Goal: Find specific page/section: Find specific page/section

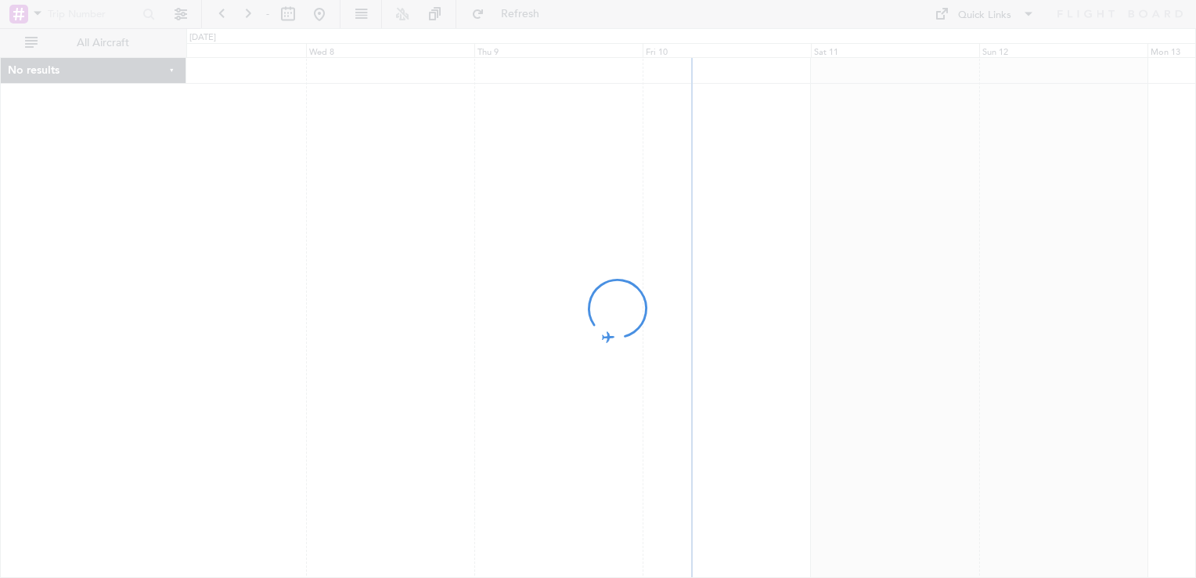
click at [760, 272] on div at bounding box center [598, 289] width 1196 height 578
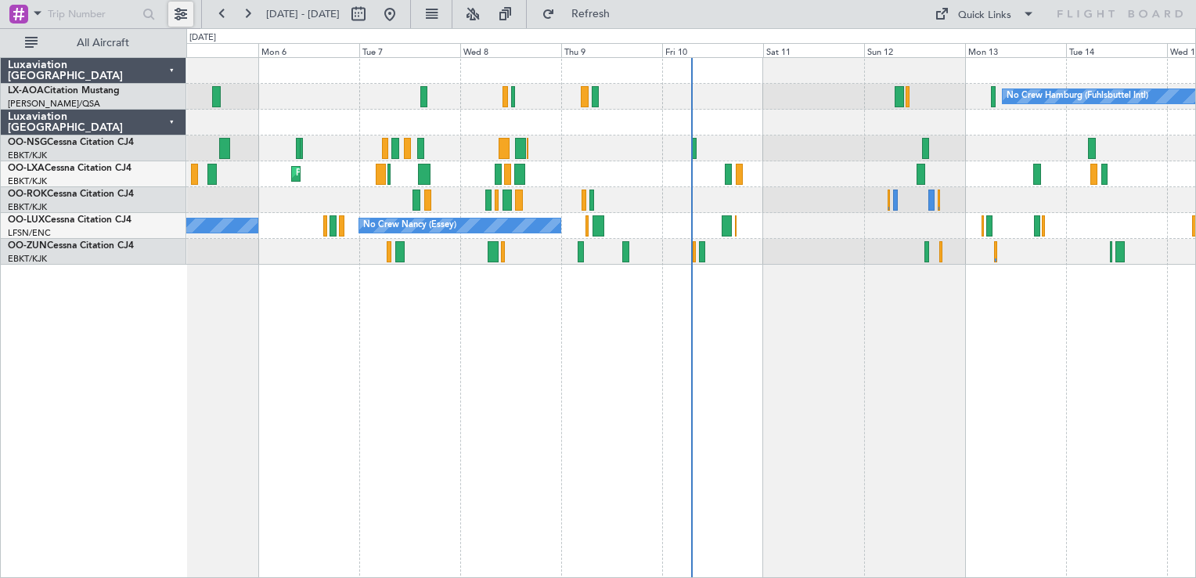
click at [182, 18] on button at bounding box center [180, 14] width 25 height 25
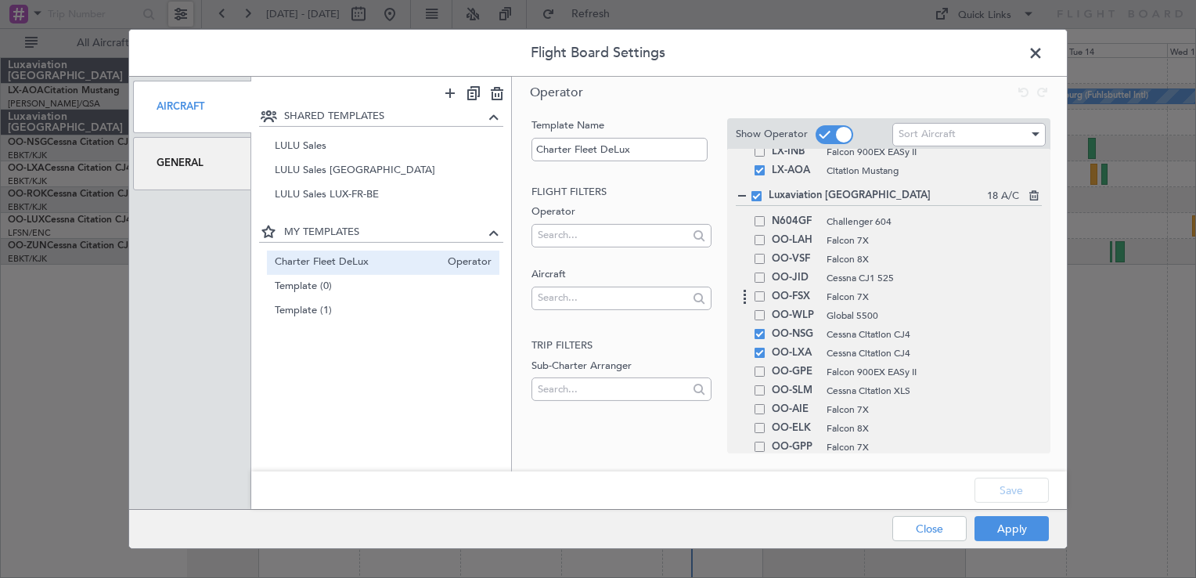
scroll to position [106, 0]
click at [752, 334] on icon at bounding box center [745, 332] width 19 height 19
click at [759, 332] on span at bounding box center [760, 331] width 10 height 10
click at [766, 326] on input "checkbox" at bounding box center [766, 326] width 0 height 0
click at [758, 352] on span at bounding box center [760, 350] width 10 height 10
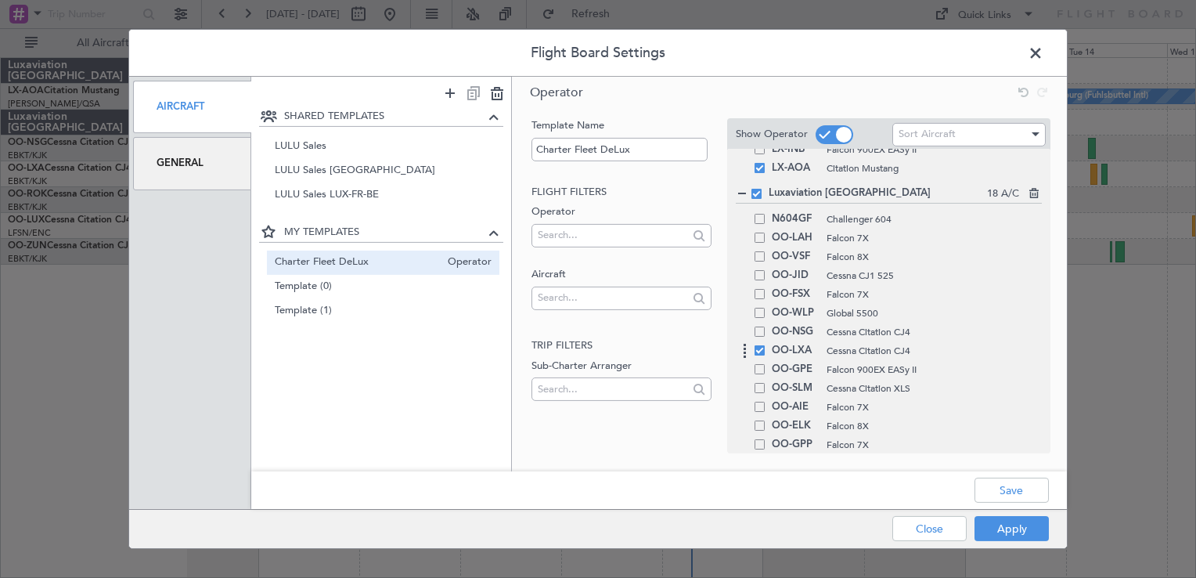
click at [766, 345] on input "checkbox" at bounding box center [766, 345] width 0 height 0
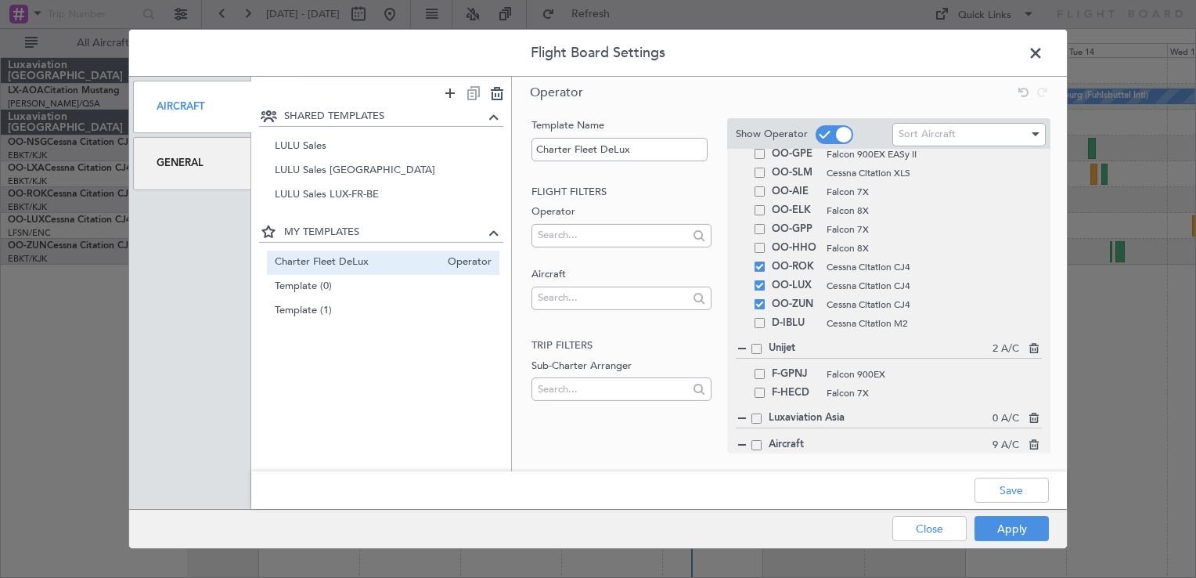
scroll to position [322, 0]
click at [755, 257] on div "OO-ROK Cessna Citation CJ4" at bounding box center [889, 266] width 306 height 19
click at [763, 266] on span at bounding box center [760, 266] width 10 height 10
click at [766, 261] on input "checkbox" at bounding box center [766, 261] width 0 height 0
click at [762, 288] on span at bounding box center [760, 284] width 10 height 10
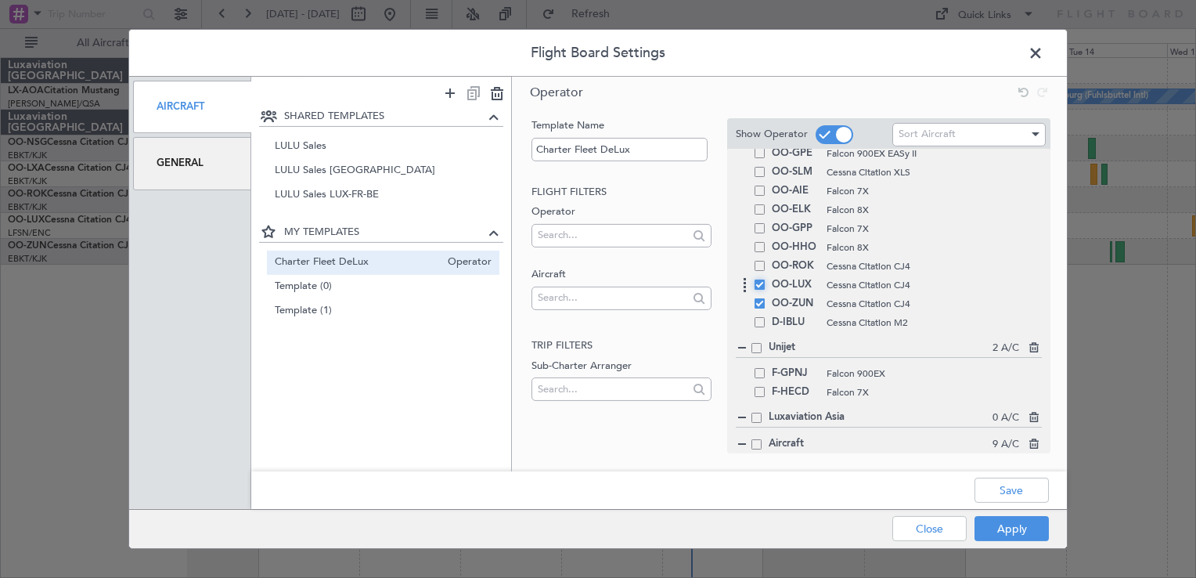
click at [766, 279] on input "checkbox" at bounding box center [766, 279] width 0 height 0
click at [763, 302] on span at bounding box center [760, 303] width 10 height 10
click at [766, 298] on input "checkbox" at bounding box center [766, 298] width 0 height 0
click at [1015, 492] on button "Save" at bounding box center [1012, 490] width 74 height 25
click at [1012, 522] on button "Apply" at bounding box center [1012, 528] width 74 height 25
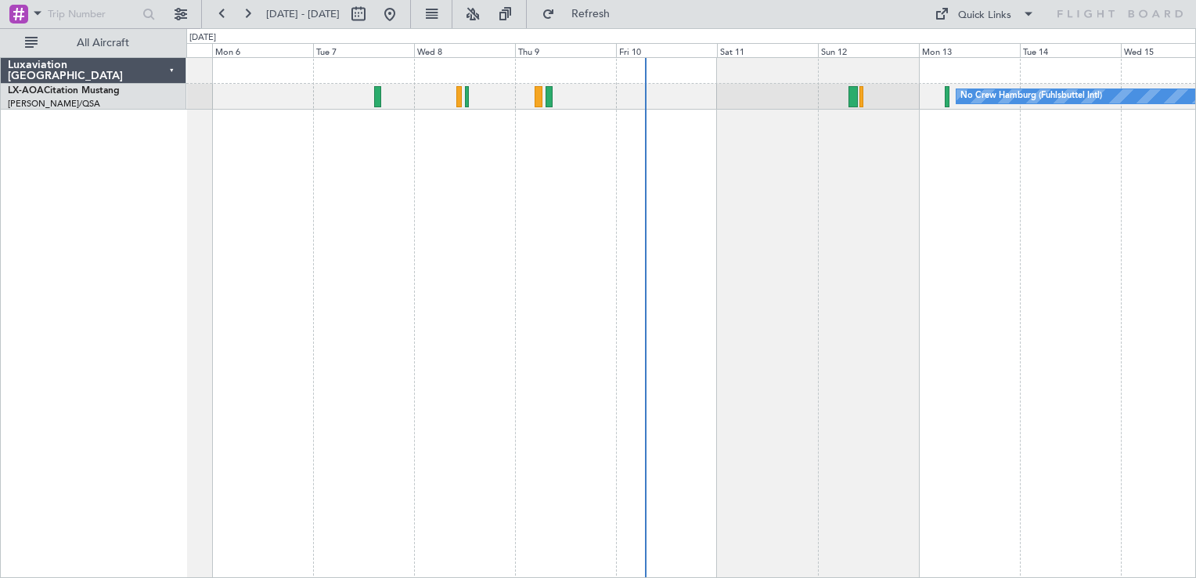
click at [398, 366] on div "No Crew Hamburg (Fuhlsbuttel Intl) No Crew" at bounding box center [691, 317] width 1010 height 521
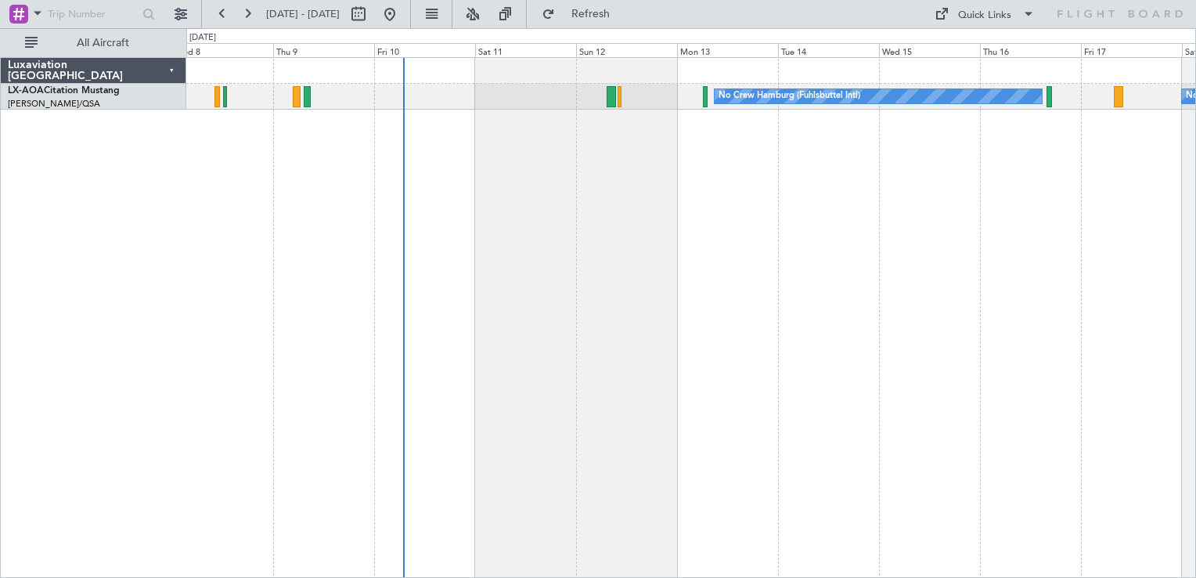
click at [546, 194] on div "No Crew No Crew Hamburg (Fuhlsbuttel Intl)" at bounding box center [691, 317] width 1010 height 521
click at [648, 167] on div "No Crew Hamburg (Fuhlsbuttel Intl) No Crew" at bounding box center [691, 317] width 1010 height 521
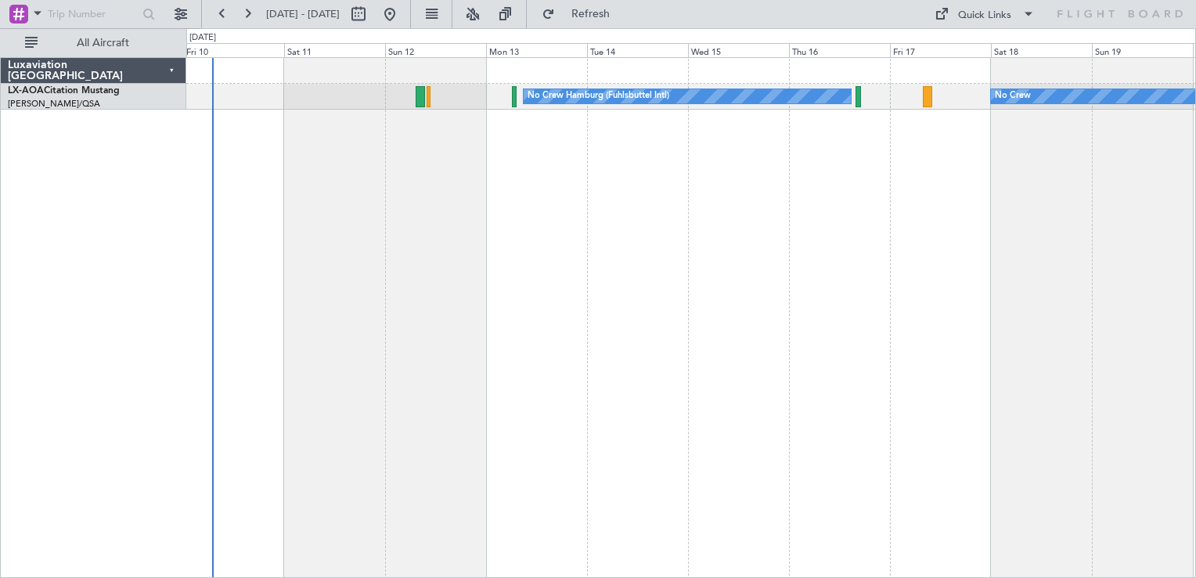
click at [695, 240] on div "No Crew Hamburg (Fuhlsbuttel Intl) No Crew" at bounding box center [691, 317] width 1010 height 521
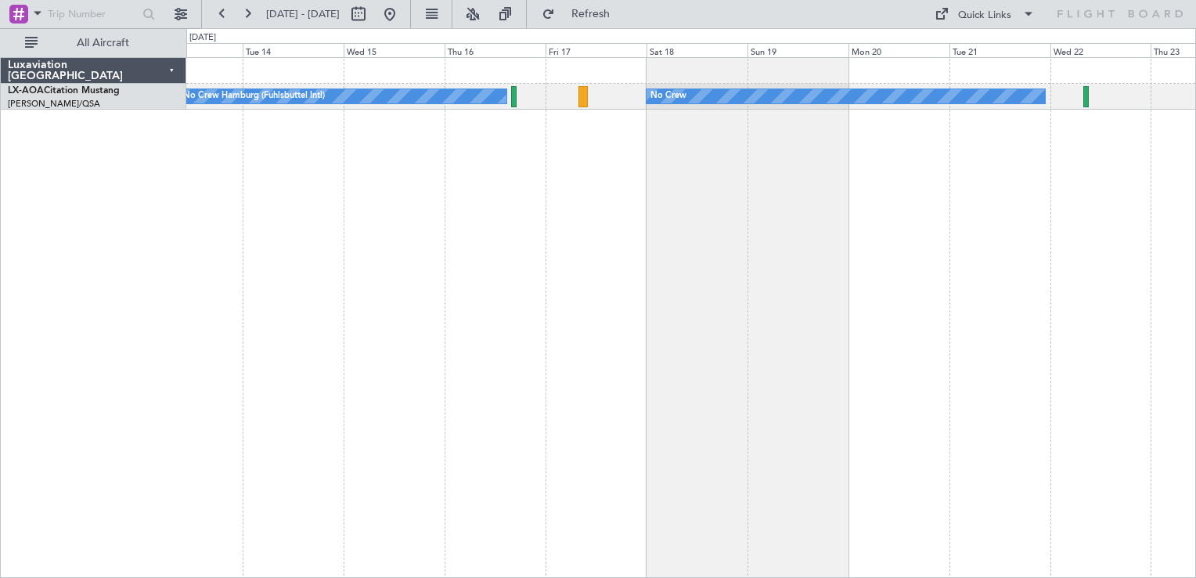
click at [670, 299] on div "No Crew Hamburg (Fuhlsbuttel Intl) No Crew" at bounding box center [691, 317] width 1010 height 521
click at [636, 189] on div "No Crew No Crew Hamburg (Fuhlsbuttel Intl)" at bounding box center [691, 317] width 1010 height 521
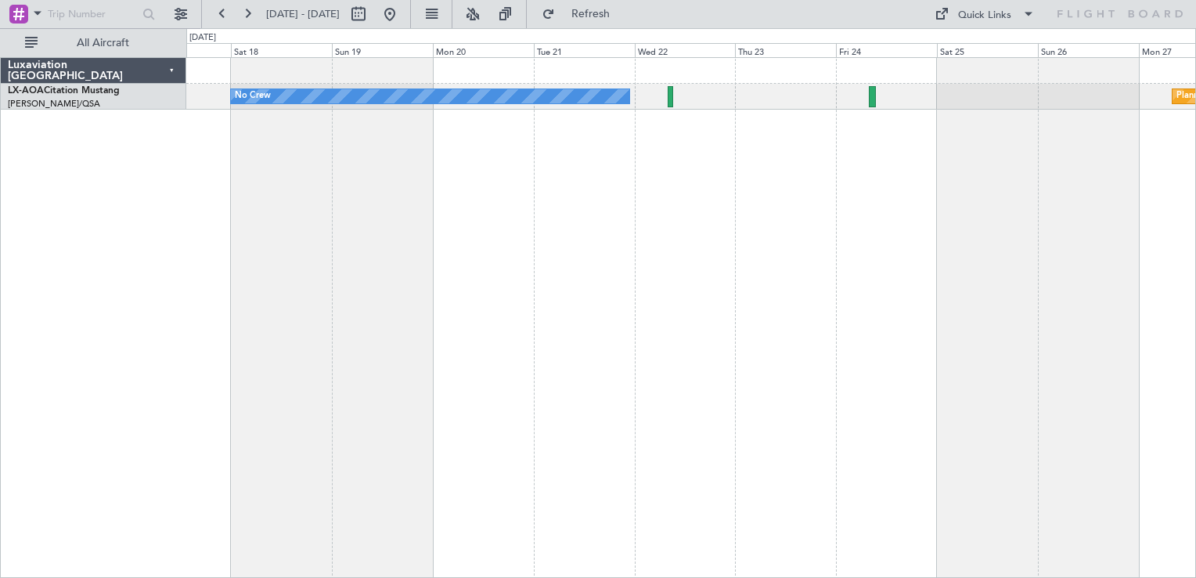
click at [755, 221] on div "No Crew Planned Maint [GEOGRAPHIC_DATA] No Crew Hamburg (Fuhlsbuttel Intl)" at bounding box center [691, 317] width 1010 height 521
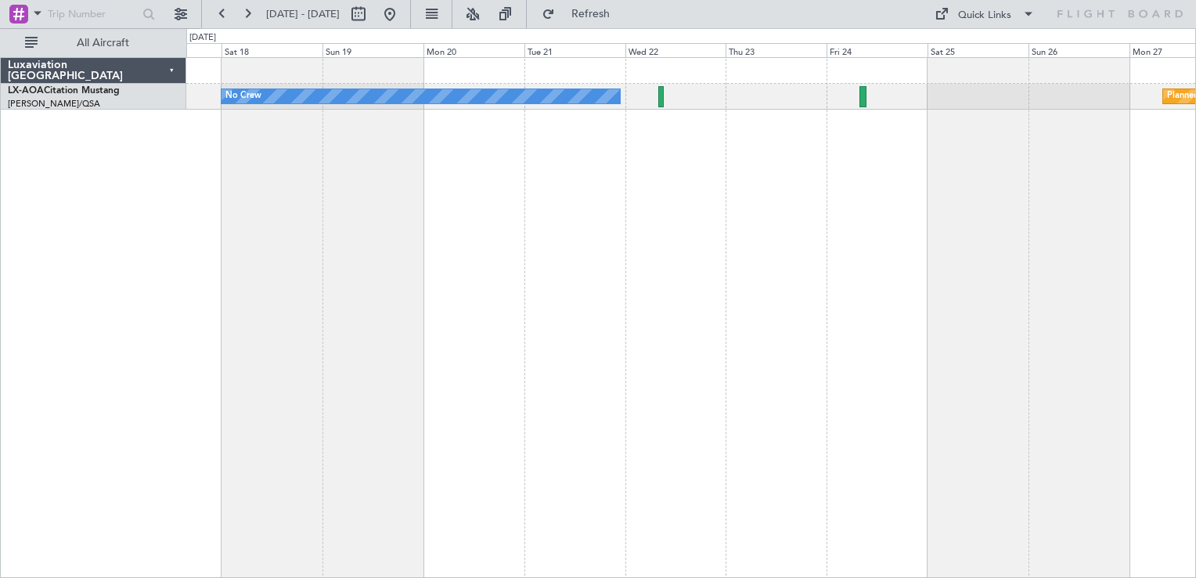
click at [564, 518] on div "No Crew Planned Maint [GEOGRAPHIC_DATA] No Crew Hamburg (Fuhlsbuttel Intl)" at bounding box center [691, 317] width 1010 height 521
click at [743, 465] on div "No Crew Planned Maint [GEOGRAPHIC_DATA] No Crew Hamburg (Fuhlsbuttel Intl)" at bounding box center [691, 317] width 1010 height 521
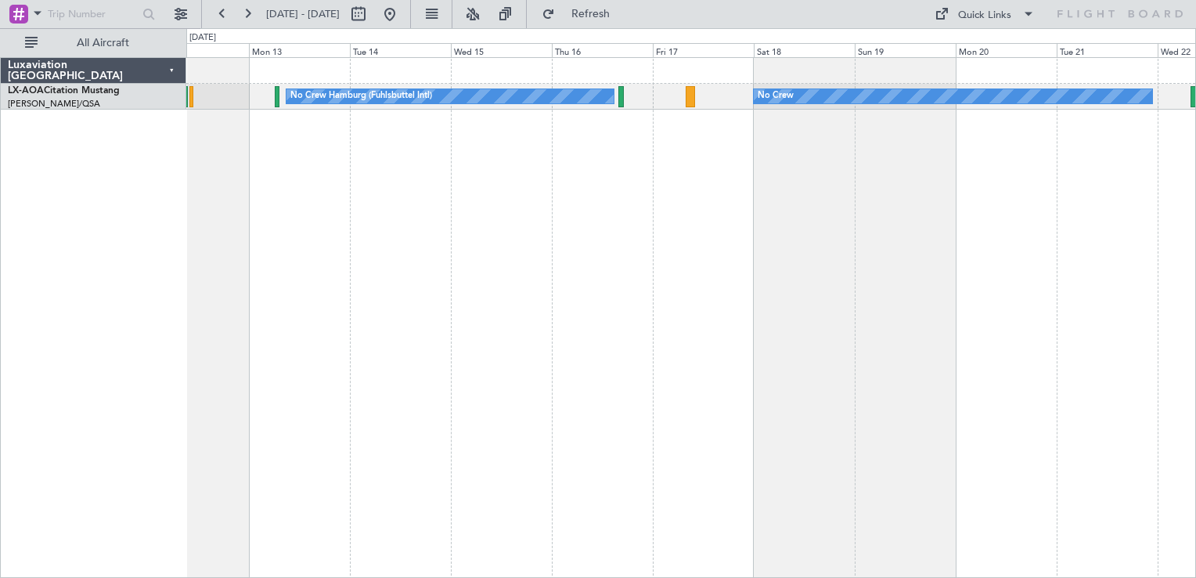
click at [722, 346] on div "No Crew No Crew Hamburg (Fuhlsbuttel Intl)" at bounding box center [691, 317] width 1010 height 521
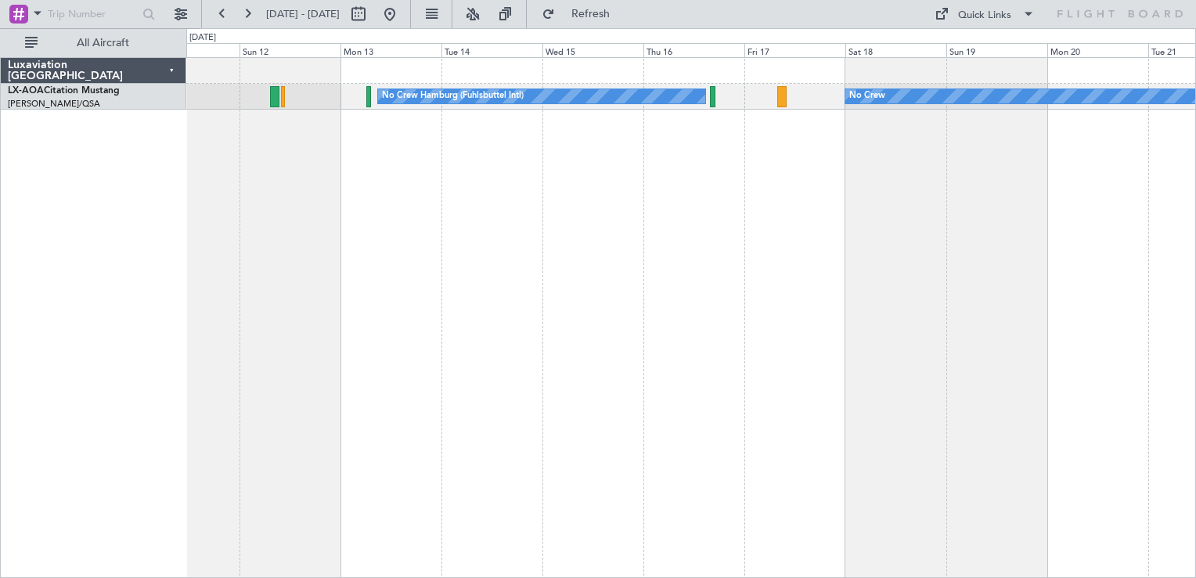
click at [803, 266] on div "No Crew No Crew Hamburg (Fuhlsbuttel Intl)" at bounding box center [691, 317] width 1010 height 521
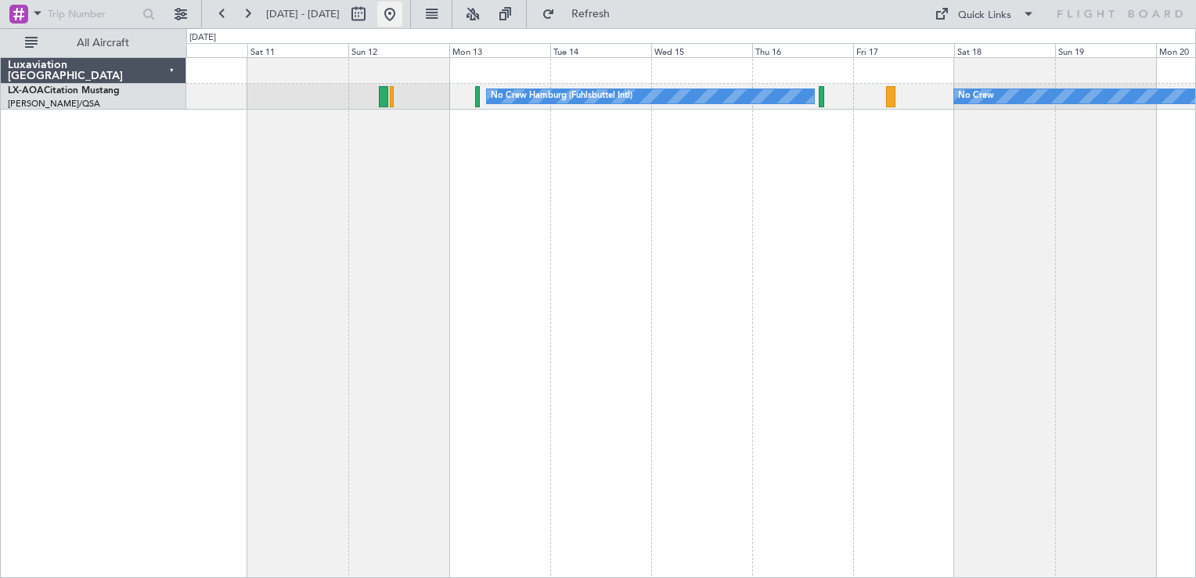
click at [402, 20] on button at bounding box center [389, 14] width 25 height 25
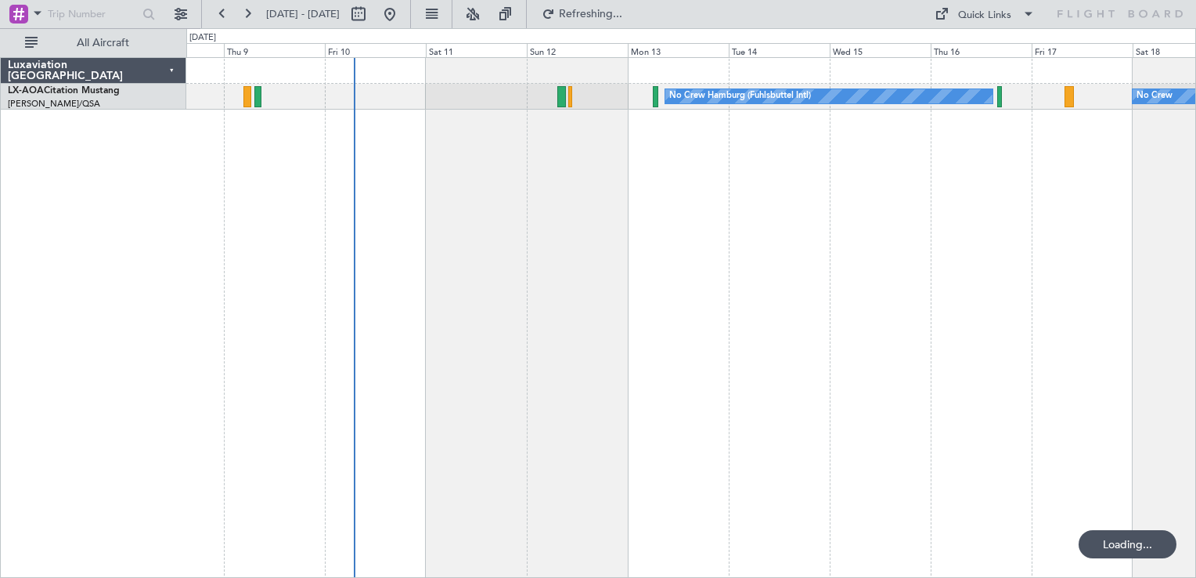
click at [463, 215] on div "No Crew Hamburg (Fuhlsbuttel Intl) No Crew" at bounding box center [691, 317] width 1010 height 521
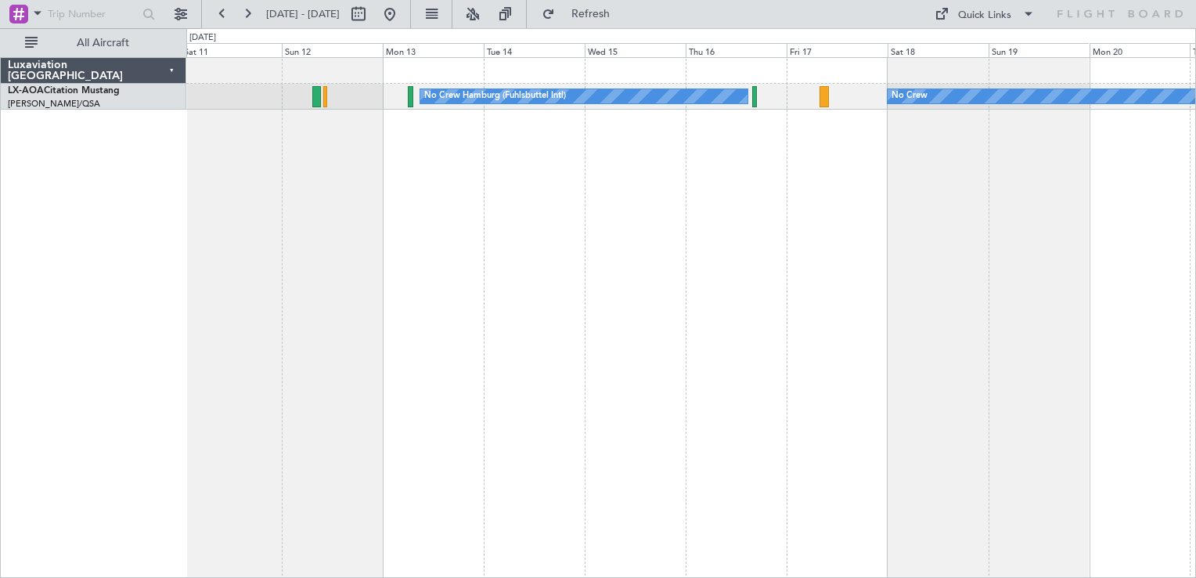
click at [553, 314] on div "No Crew No Crew Hamburg (Fuhlsbuttel Intl)" at bounding box center [691, 317] width 1010 height 521
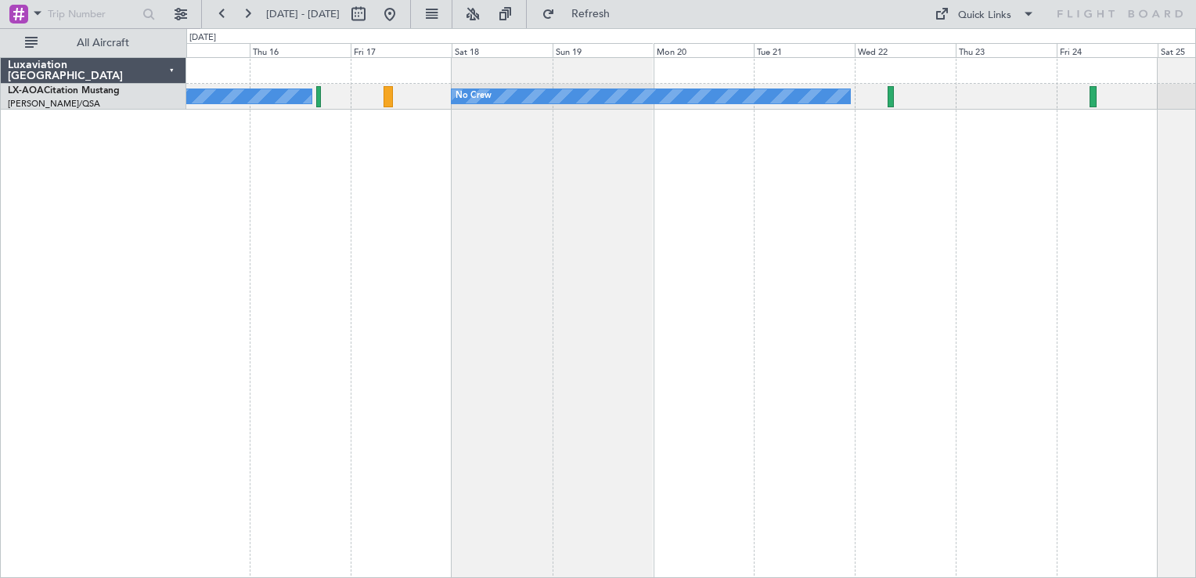
click at [434, 361] on div "No Crew No Crew Hamburg (Fuhlsbuttel Intl) Planned Maint [GEOGRAPHIC_DATA]" at bounding box center [691, 317] width 1010 height 521
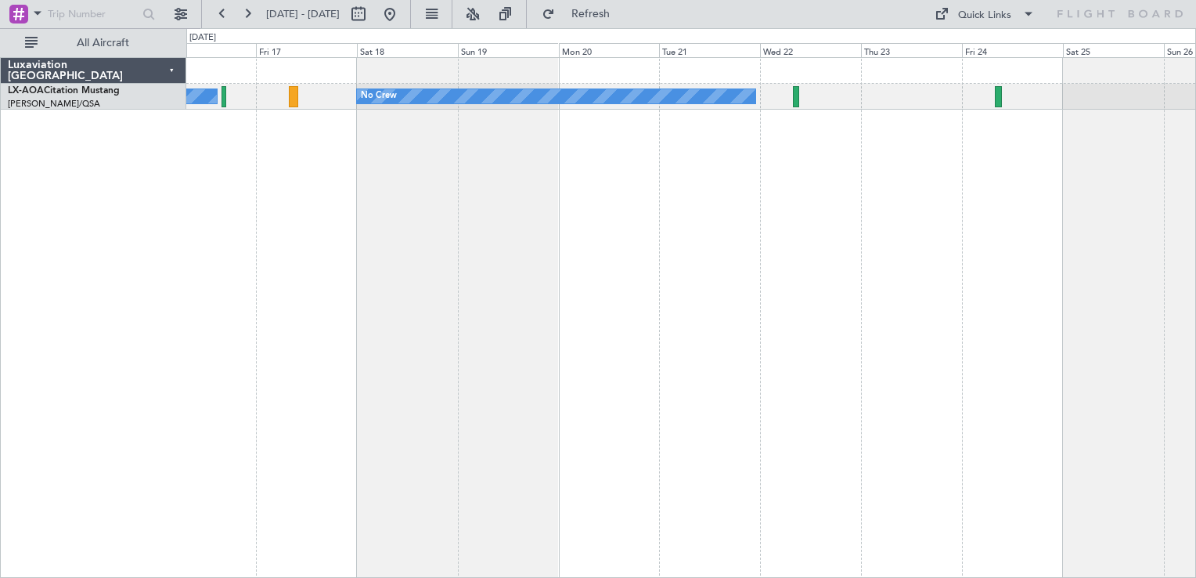
click at [755, 339] on div "No Crew No Crew Hamburg (Fuhlsbuttel Intl) Planned Maint [GEOGRAPHIC_DATA]" at bounding box center [691, 317] width 1010 height 521
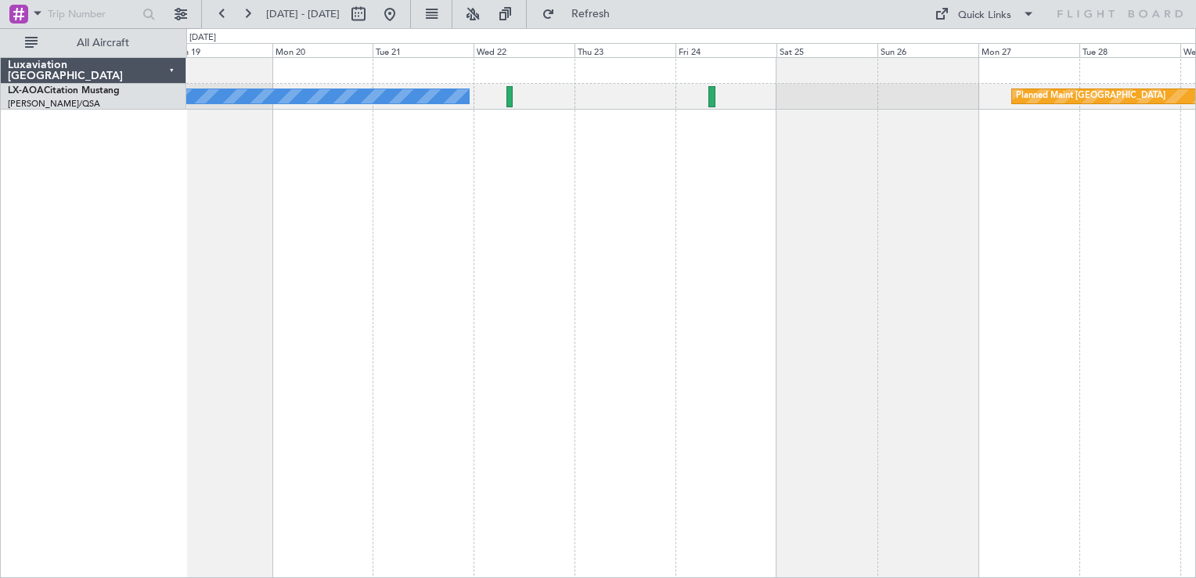
click at [420, 281] on div "No Crew Planned Maint [GEOGRAPHIC_DATA]" at bounding box center [691, 317] width 1010 height 521
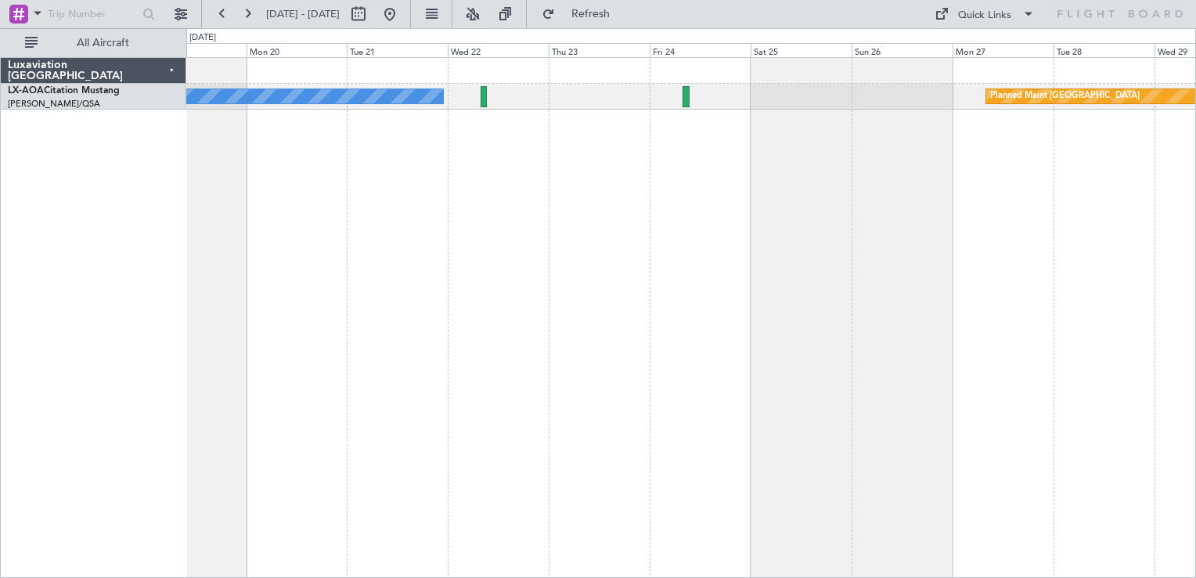
click at [491, 295] on div "No Crew Planned Maint [GEOGRAPHIC_DATA]" at bounding box center [691, 317] width 1010 height 521
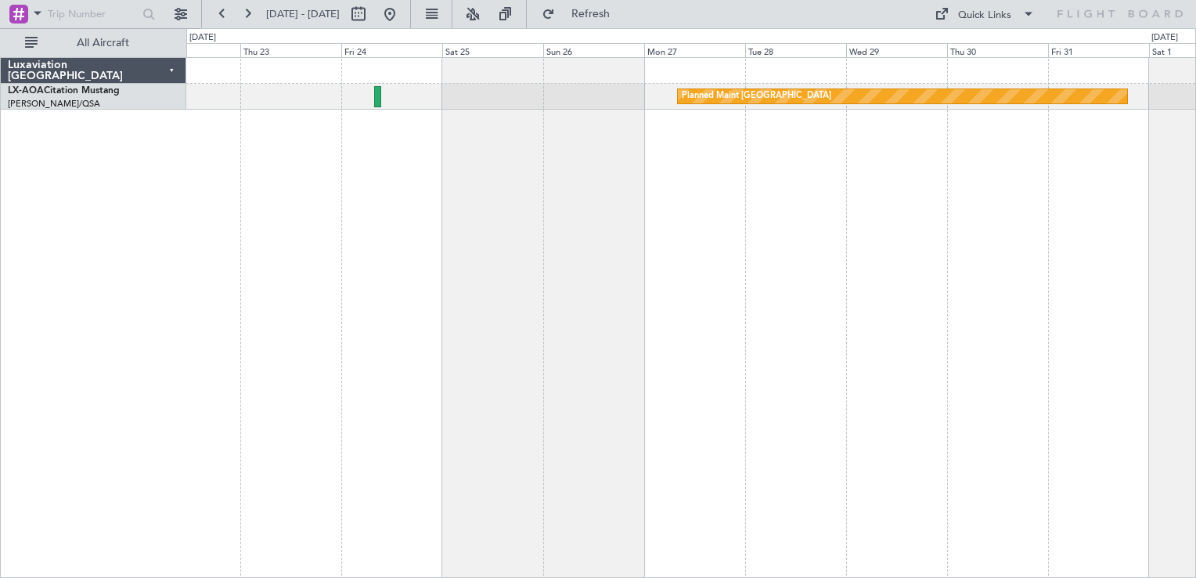
click at [690, 324] on div "Planned Maint [GEOGRAPHIC_DATA] No Crew" at bounding box center [691, 317] width 1010 height 521
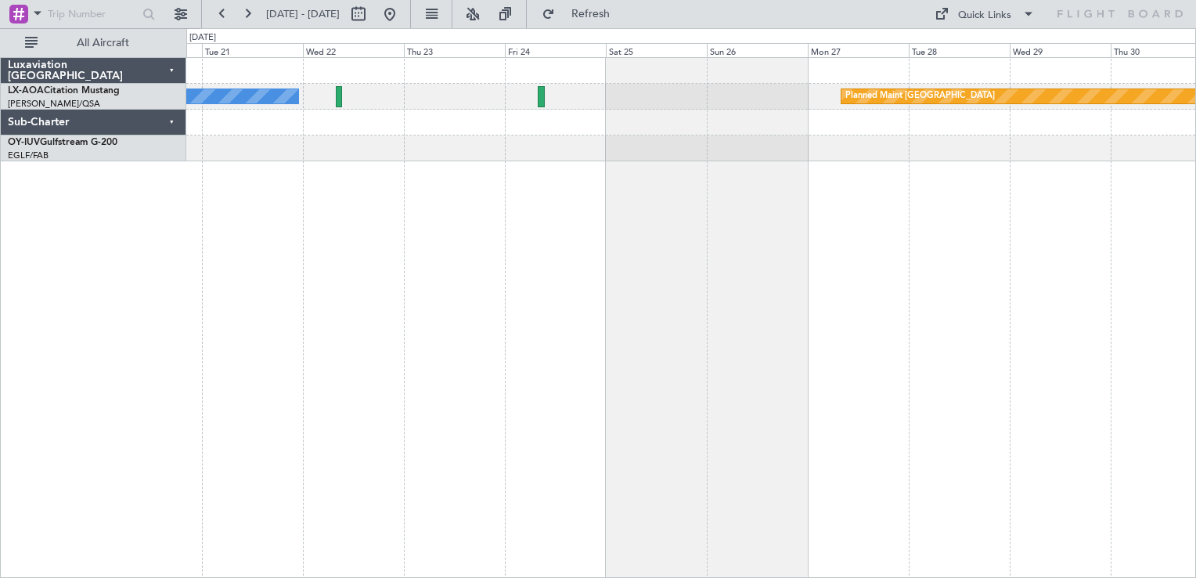
click at [878, 305] on div "Planned Maint [GEOGRAPHIC_DATA] No Crew" at bounding box center [691, 317] width 1010 height 521
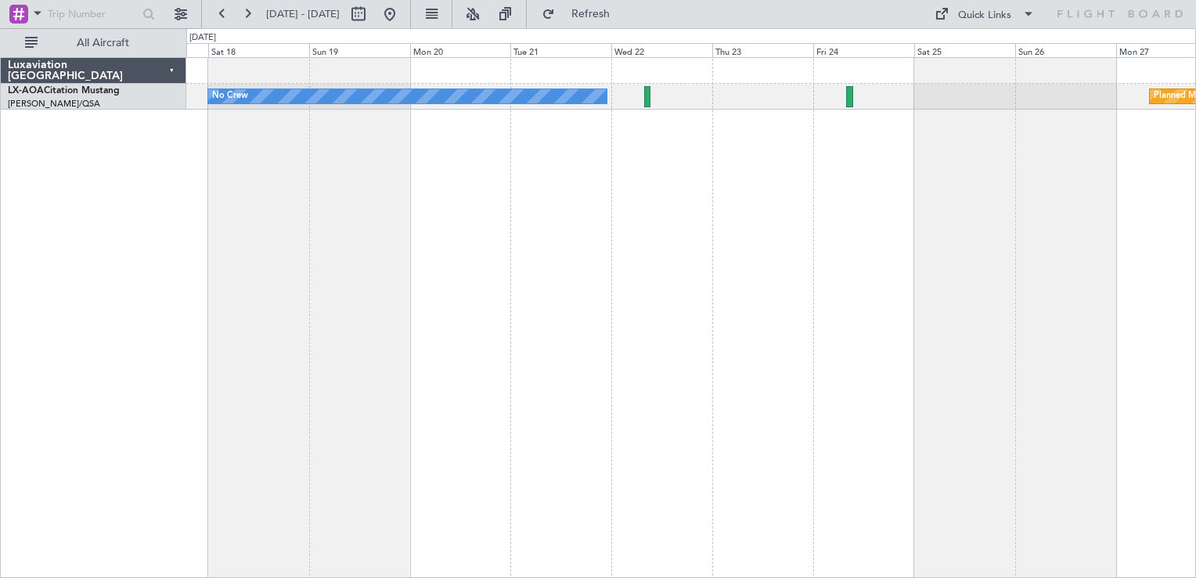
click at [680, 176] on div "Planned Maint [GEOGRAPHIC_DATA] No Crew No Crew Hamburg (Fuhlsbuttel Intl)" at bounding box center [691, 317] width 1010 height 521
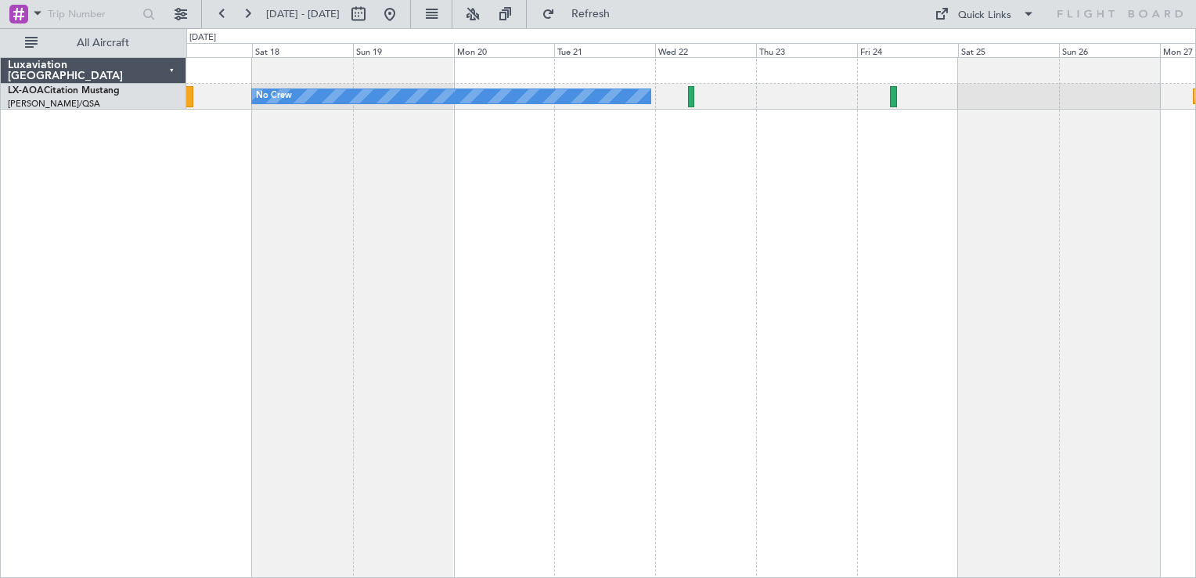
click at [622, 202] on div "Planned Maint [GEOGRAPHIC_DATA] No Crew No Crew Hamburg (Fuhlsbuttel Intl)" at bounding box center [691, 317] width 1010 height 521
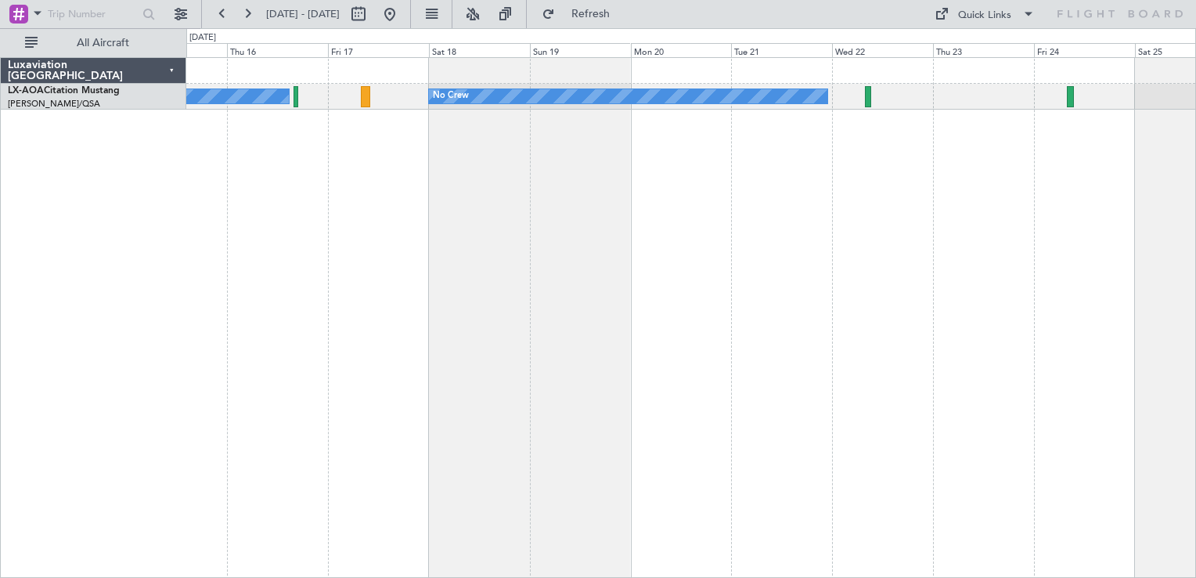
click at [656, 523] on div "No Crew No Crew Hamburg (Fuhlsbuttel Intl) Planned Maint [GEOGRAPHIC_DATA]" at bounding box center [691, 317] width 1010 height 521
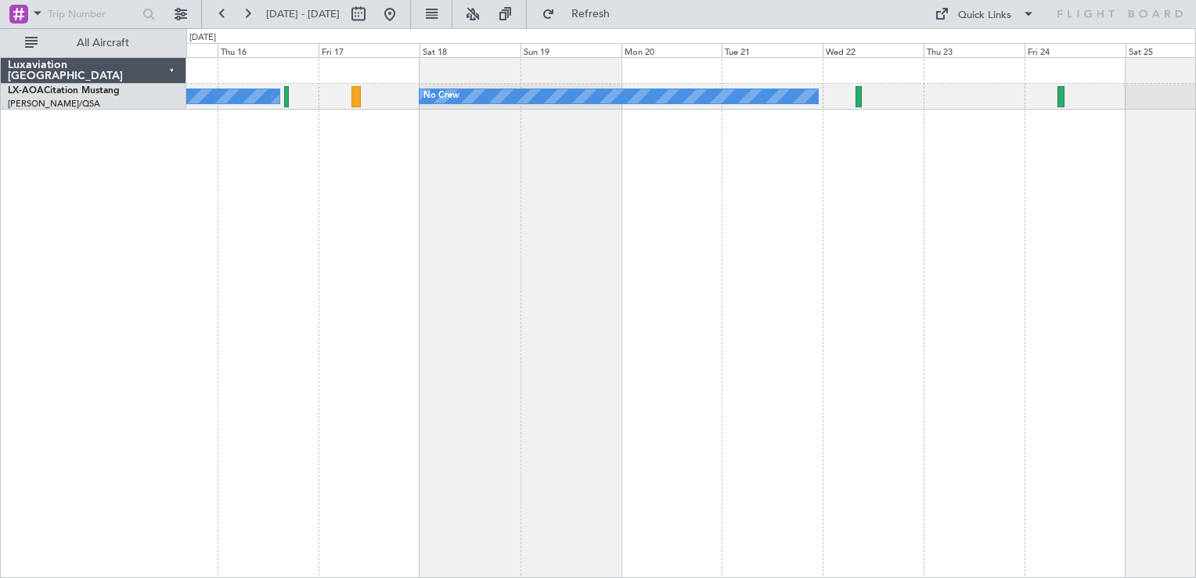
click at [881, 331] on div "No Crew No Crew Hamburg (Fuhlsbuttel Intl) Planned Maint [GEOGRAPHIC_DATA]" at bounding box center [691, 317] width 1010 height 521
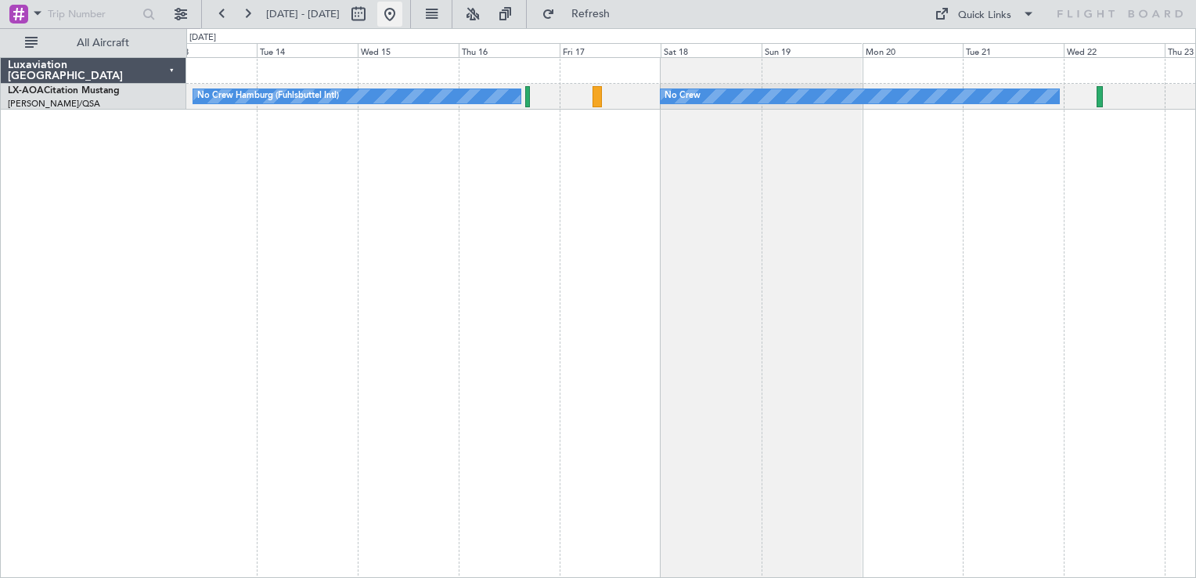
click at [402, 19] on button at bounding box center [389, 14] width 25 height 25
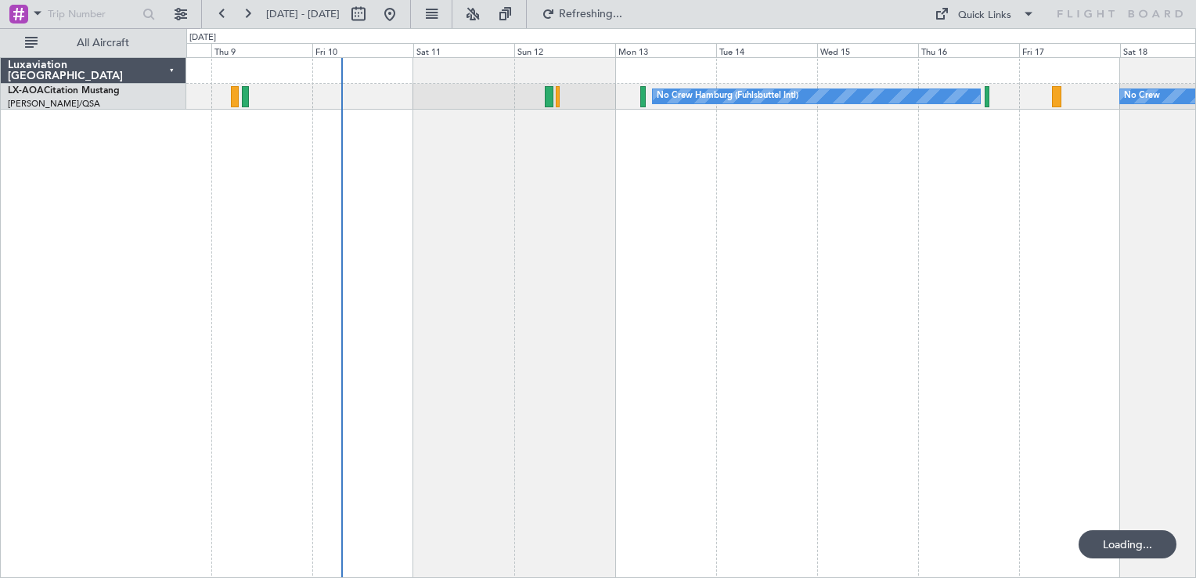
click at [420, 246] on div "No Crew Hamburg (Fuhlsbuttel Intl) No Crew" at bounding box center [691, 317] width 1010 height 521
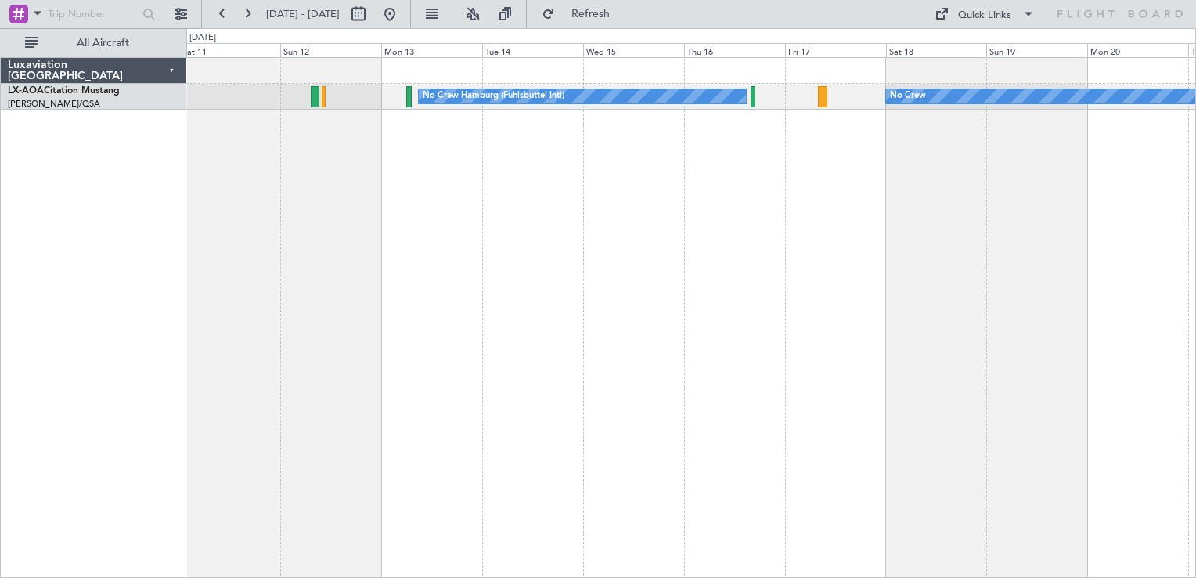
click at [598, 287] on div "No Crew No Crew Hamburg (Fuhlsbuttel Intl)" at bounding box center [691, 317] width 1010 height 521
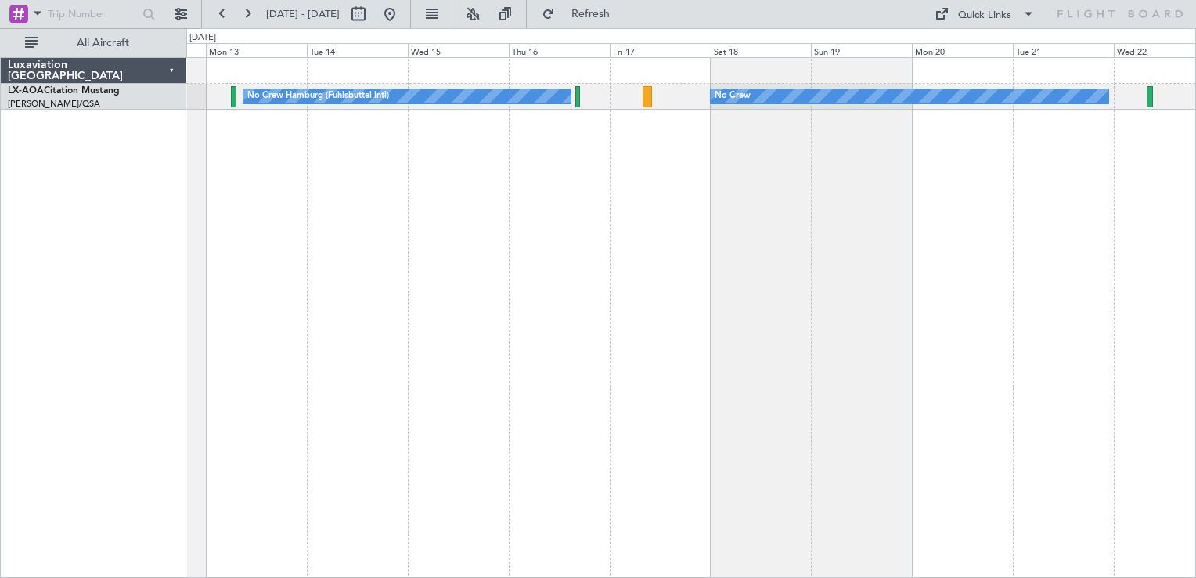
click at [666, 171] on div "No Crew No Crew Hamburg (Fuhlsbuttel Intl)" at bounding box center [691, 317] width 1010 height 521
click at [1091, 326] on div "No Crew No Crew Hamburg (Fuhlsbuttel Intl)" at bounding box center [691, 317] width 1010 height 521
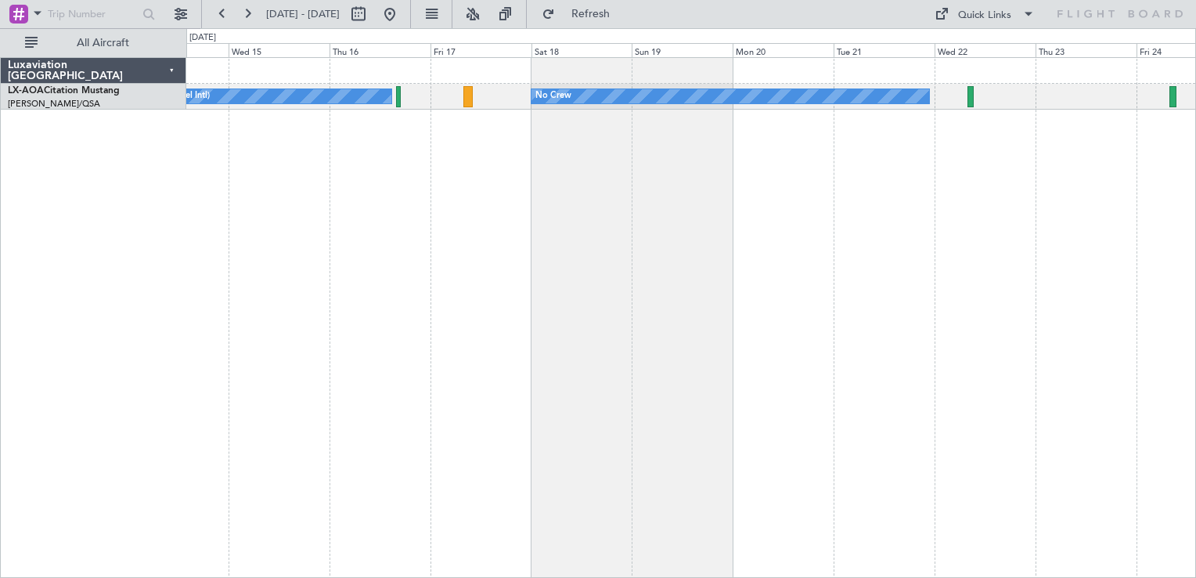
click at [532, 358] on div "No Crew No Crew Hamburg (Fuhlsbuttel Intl)" at bounding box center [691, 317] width 1010 height 521
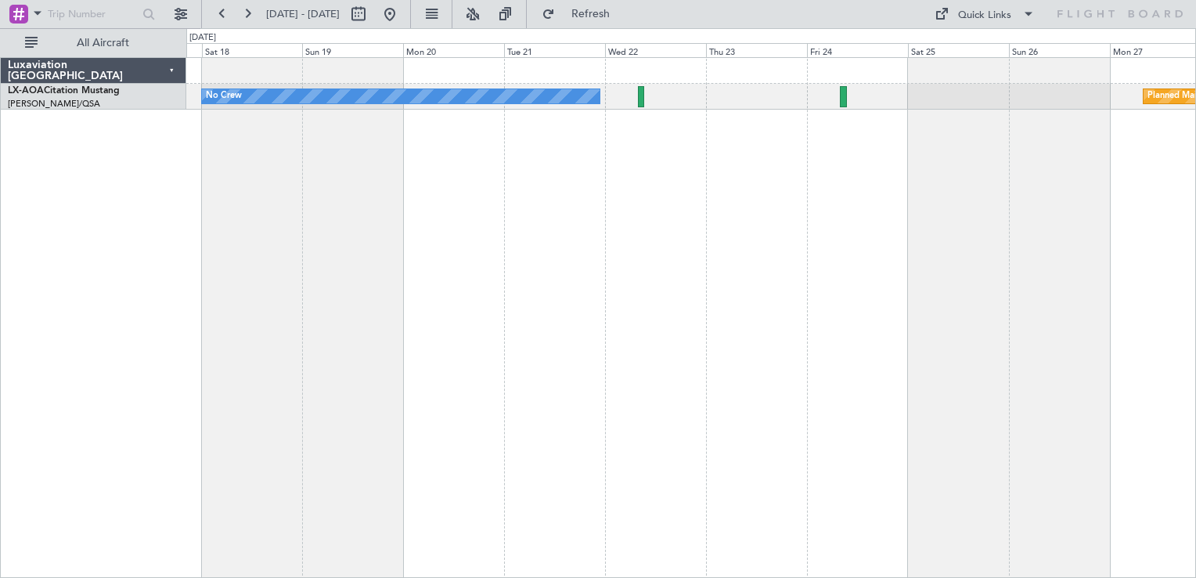
click at [346, 211] on div "No Crew Planned Maint [GEOGRAPHIC_DATA] No Crew Hamburg (Fuhlsbuttel Intl)" at bounding box center [691, 317] width 1010 height 521
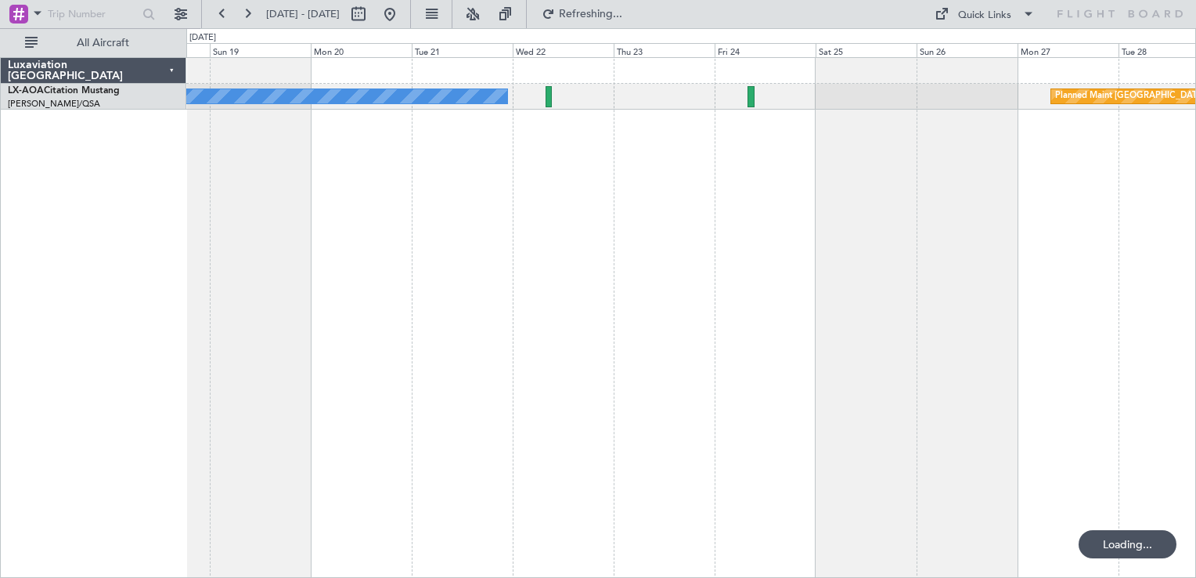
click at [747, 199] on div "No Crew Planned Maint [GEOGRAPHIC_DATA] No Crew Hamburg (Fuhlsbuttel Intl)" at bounding box center [691, 317] width 1010 height 521
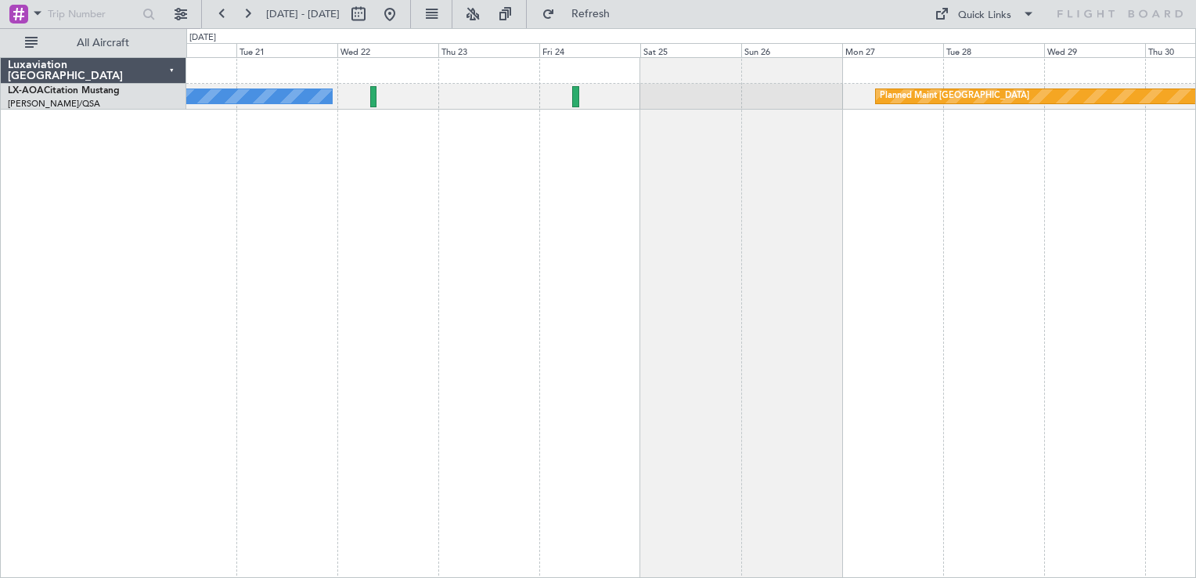
click at [802, 296] on div "No Crew Planned Maint [GEOGRAPHIC_DATA]" at bounding box center [691, 317] width 1010 height 521
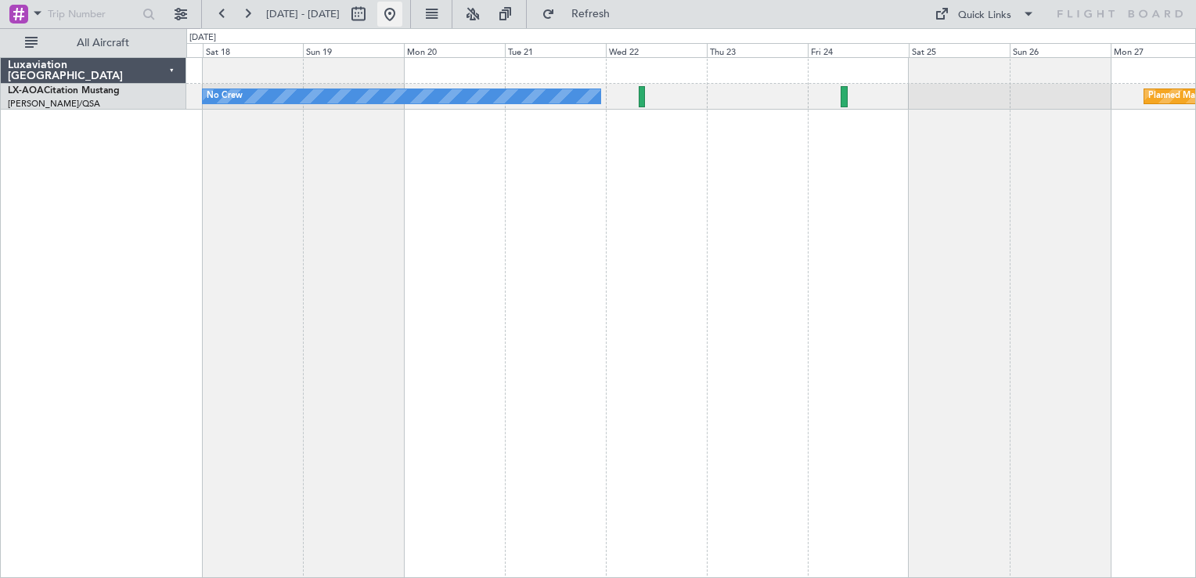
click at [402, 21] on button at bounding box center [389, 14] width 25 height 25
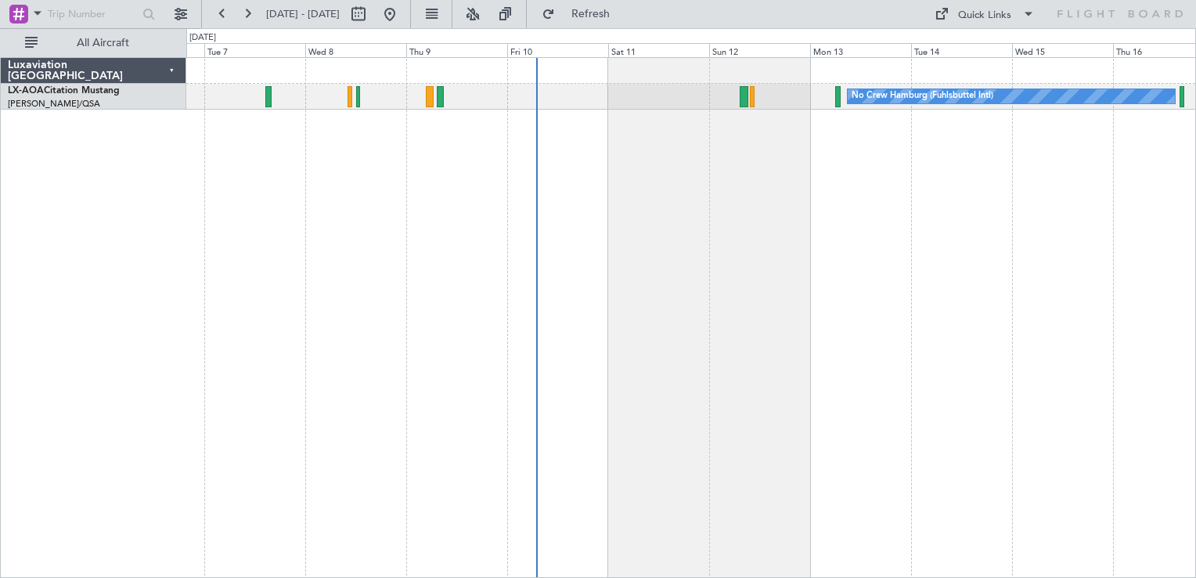
click at [510, 337] on div "No Crew Hamburg (Fuhlsbuttel Intl) No Crew" at bounding box center [691, 317] width 1010 height 521
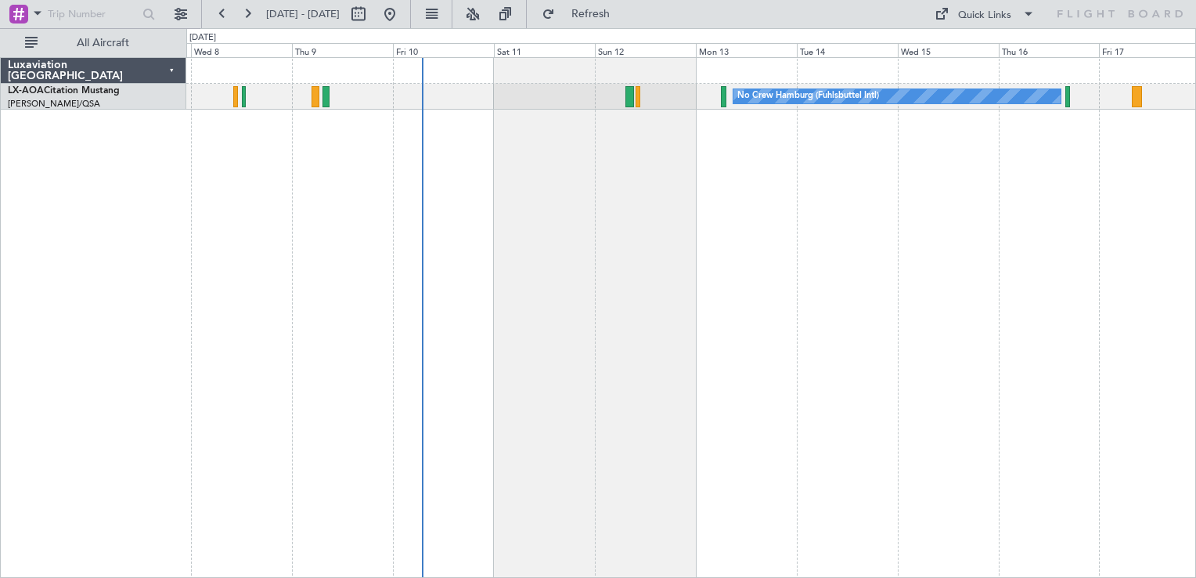
click at [696, 160] on div "No Crew Hamburg (Fuhlsbuttel Intl) No Crew" at bounding box center [691, 317] width 1010 height 521
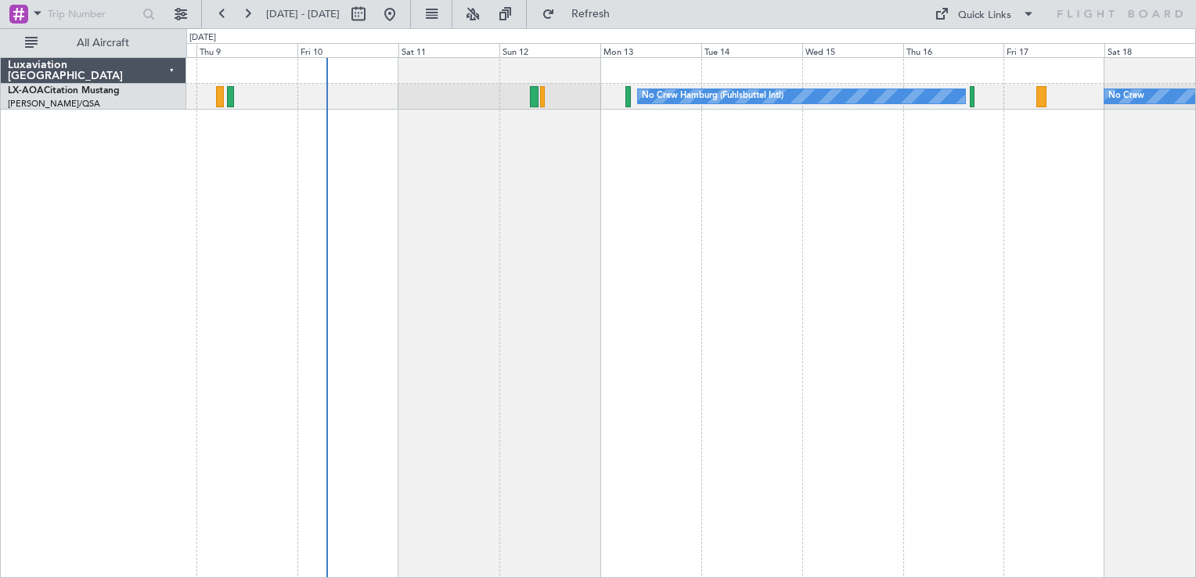
click at [714, 181] on div "No Crew Hamburg (Fuhlsbuttel Intl) No Crew" at bounding box center [691, 317] width 1010 height 521
click at [336, 70] on div "No Crew Hamburg (Fuhlsbuttel Intl) No Crew" at bounding box center [691, 317] width 1010 height 521
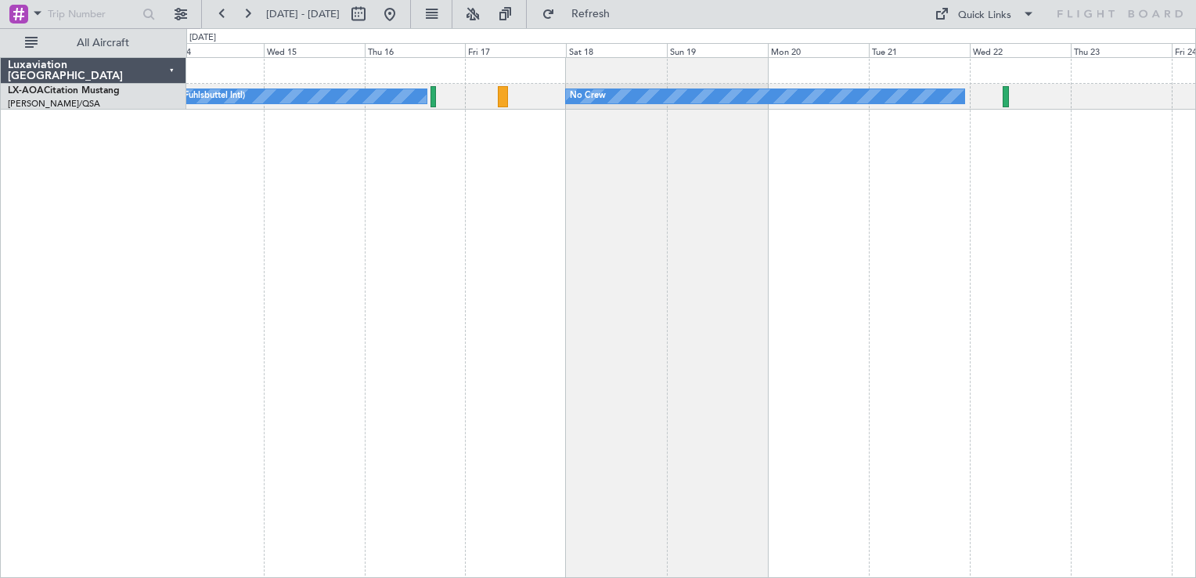
click at [391, 229] on div "No Crew Hamburg (Fuhlsbuttel Intl) No Crew" at bounding box center [691, 317] width 1010 height 521
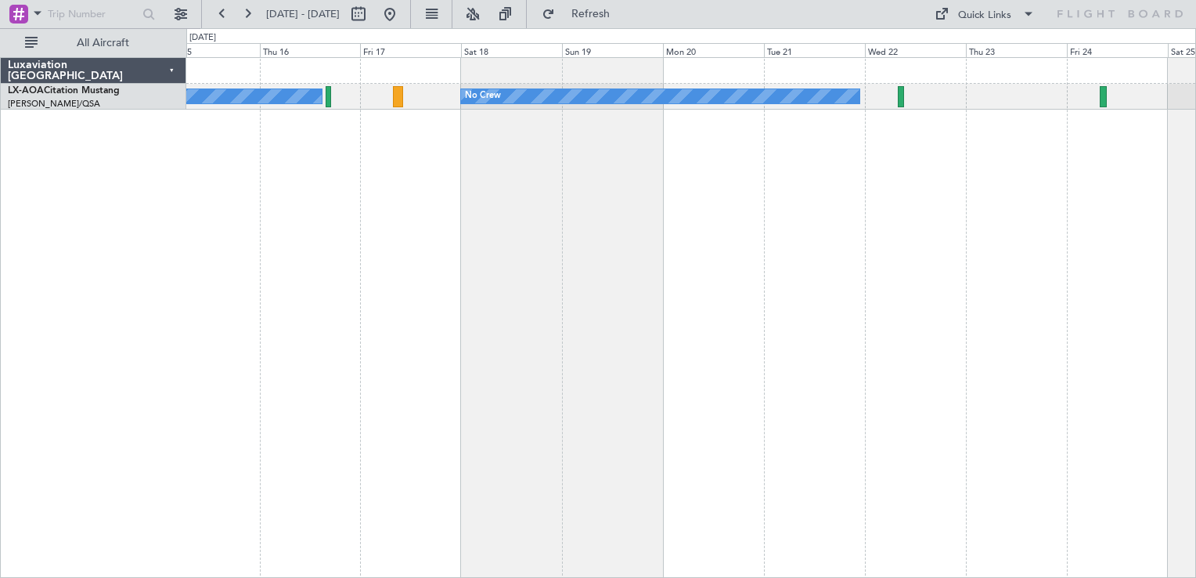
click at [747, 222] on div "No Crew Hamburg (Fuhlsbuttel Intl) No Crew Planned Maint [GEOGRAPHIC_DATA]" at bounding box center [691, 317] width 1010 height 521
click at [402, 23] on button at bounding box center [389, 14] width 25 height 25
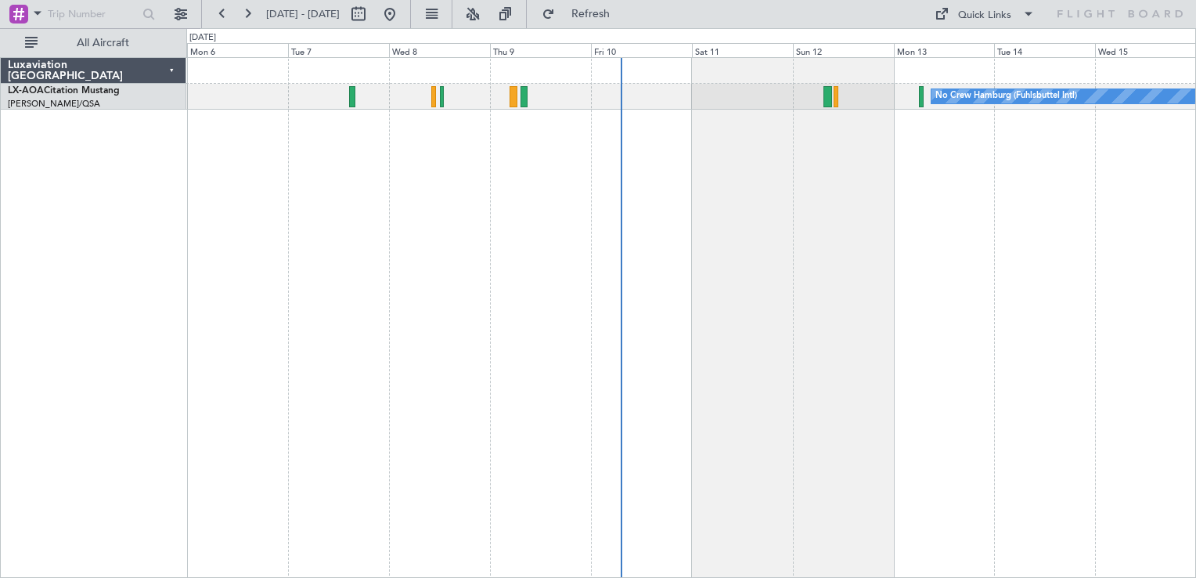
click at [655, 305] on div "No Crew Hamburg (Fuhlsbuttel Intl) No Crew" at bounding box center [691, 317] width 1010 height 521
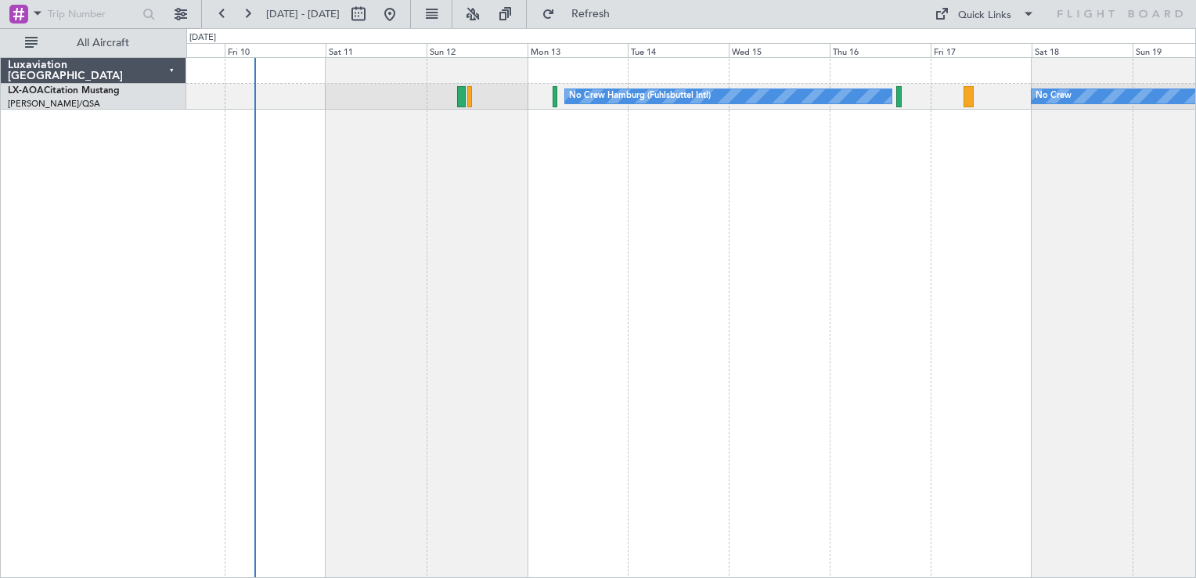
click at [659, 263] on div "No Crew Hamburg (Fuhlsbuttel Intl) No Crew" at bounding box center [691, 317] width 1010 height 521
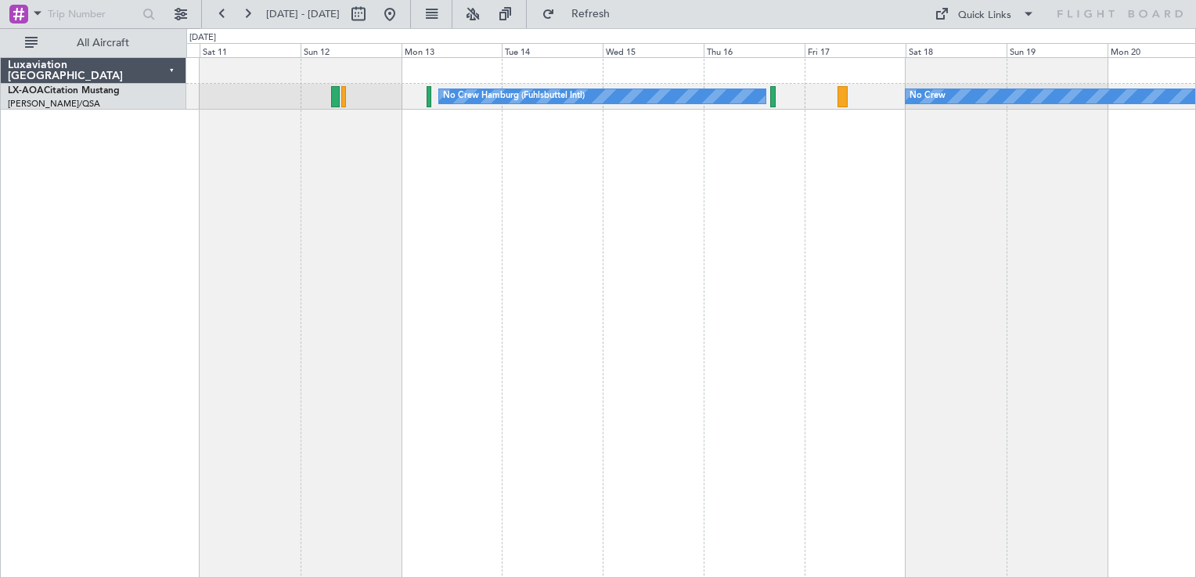
click at [788, 224] on div "No Crew Hamburg (Fuhlsbuttel Intl) No Crew" at bounding box center [691, 317] width 1010 height 521
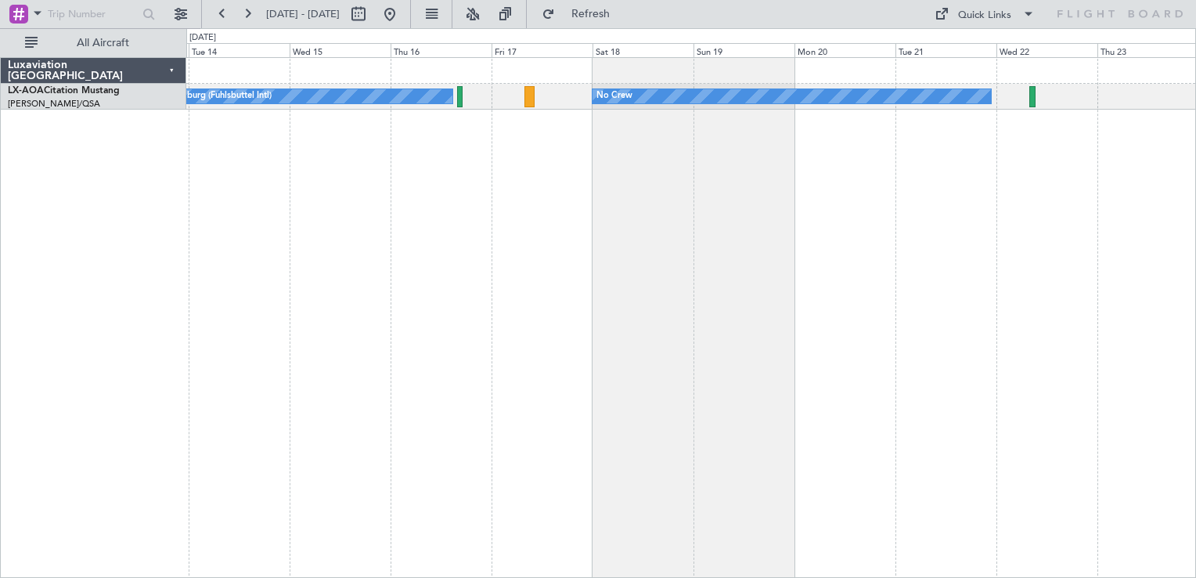
click at [649, 251] on div "No Crew Hamburg (Fuhlsbuttel Intl) No Crew" at bounding box center [691, 317] width 1010 height 521
